Goal: Task Accomplishment & Management: Use online tool/utility

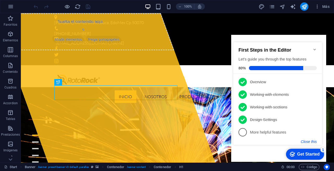
click at [307, 142] on button "Close this" at bounding box center [309, 141] width 16 height 4
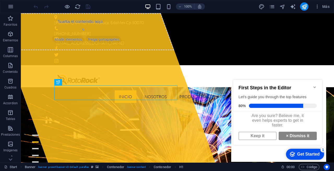
click at [315, 86] on icon "Minimize checklist" at bounding box center [315, 87] width 4 height 4
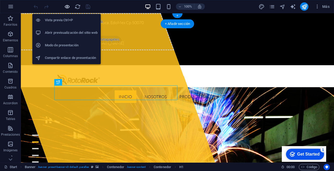
click at [67, 6] on icon "button" at bounding box center [67, 7] width 6 height 6
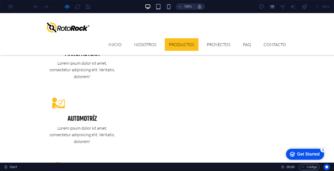
scroll to position [811, 0]
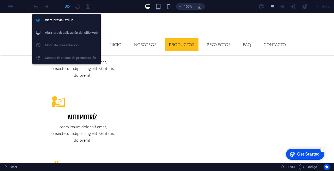
click at [68, 7] on icon "button" at bounding box center [67, 7] width 6 height 6
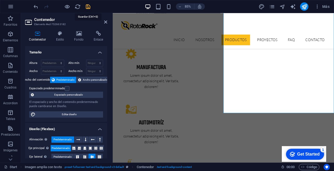
click at [87, 8] on icon "save" at bounding box center [88, 7] width 6 height 6
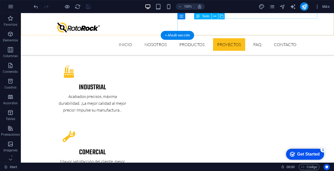
scroll to position [906, 0]
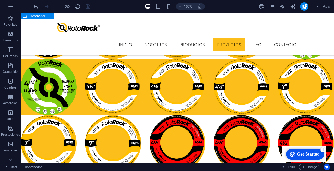
scroll to position [1219, 0]
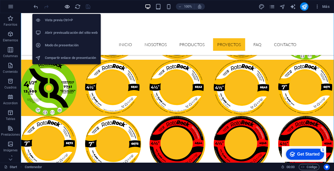
click at [67, 5] on icon "button" at bounding box center [67, 7] width 6 height 6
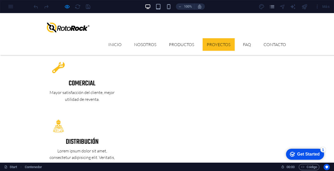
scroll to position [968, 0]
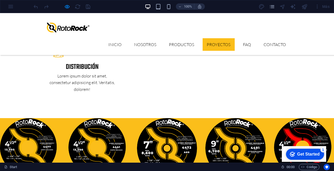
scroll to position [1049, 0]
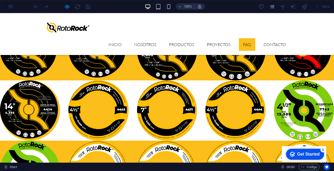
scroll to position [1146, 0]
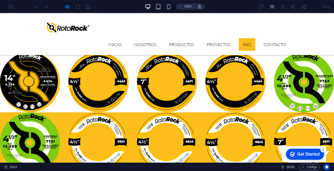
scroll to position [1178, 0]
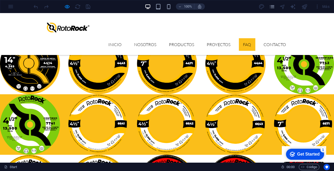
scroll to position [1193, 0]
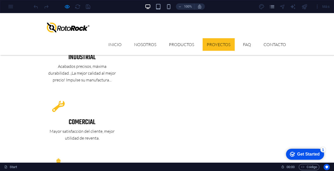
scroll to position [935, 0]
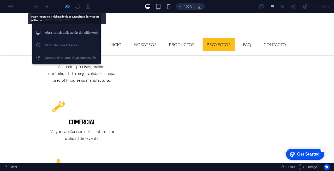
click at [68, 6] on icon "button" at bounding box center [67, 7] width 6 height 6
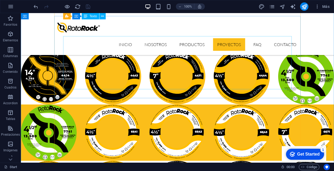
scroll to position [1173, 0]
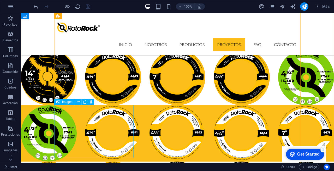
select select "px"
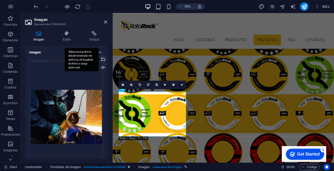
click at [99, 60] on div "Selecciona archivos del administrador de archivos, de la galería de fotos o car…" at bounding box center [82, 60] width 34 height 24
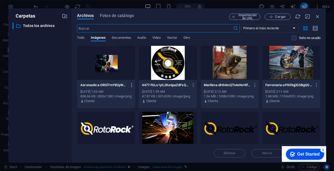
click at [131, 85] on icon "button" at bounding box center [132, 85] width 5 height 5
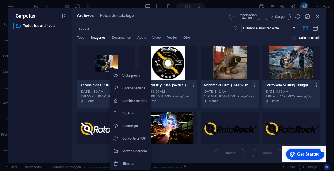
click at [132, 162] on h6 "Eliminar" at bounding box center [134, 163] width 25 height 6
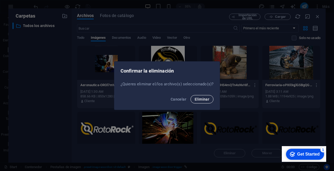
click at [203, 99] on span "Eliminar" at bounding box center [202, 99] width 15 height 4
